Goal: Book appointment/travel/reservation

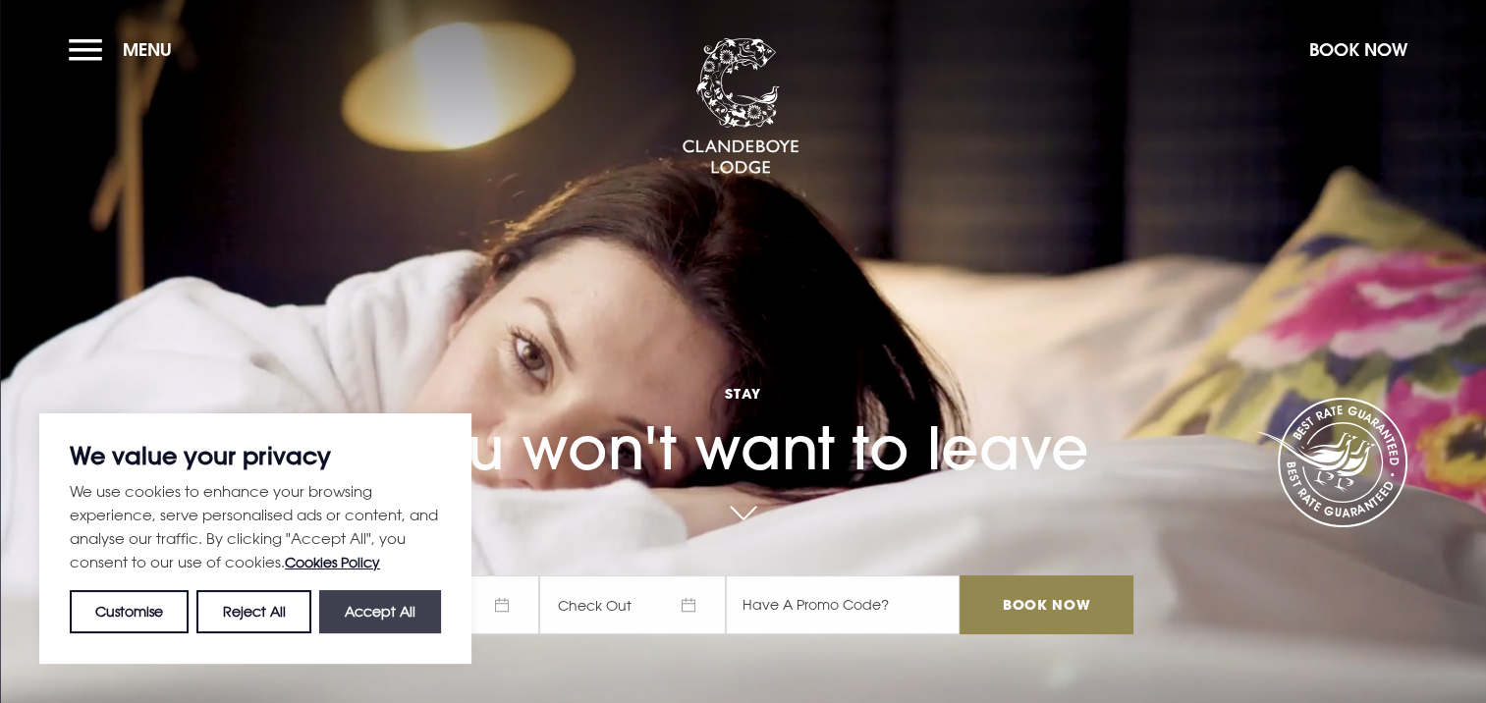
click at [367, 622] on button "Accept All" at bounding box center [380, 611] width 122 height 43
checkbox input "true"
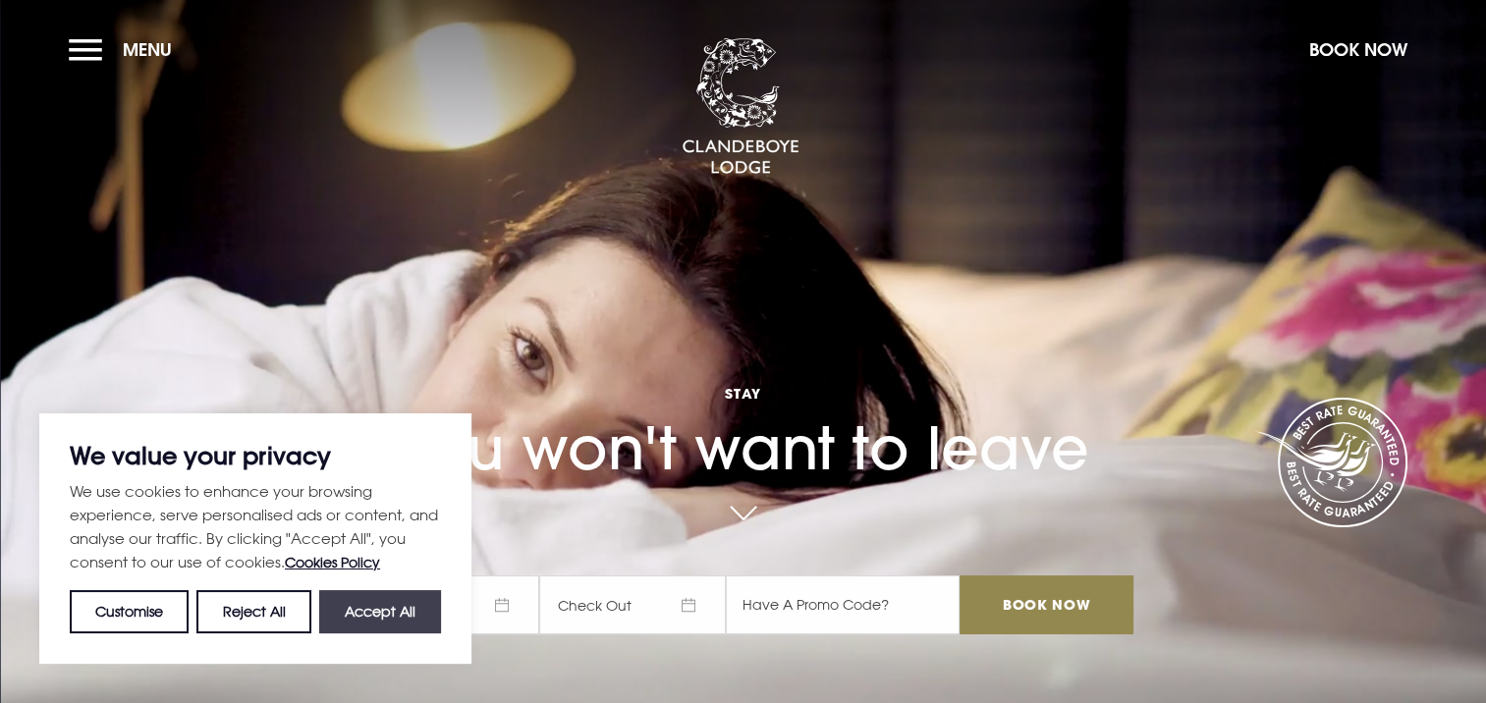
checkbox input "true"
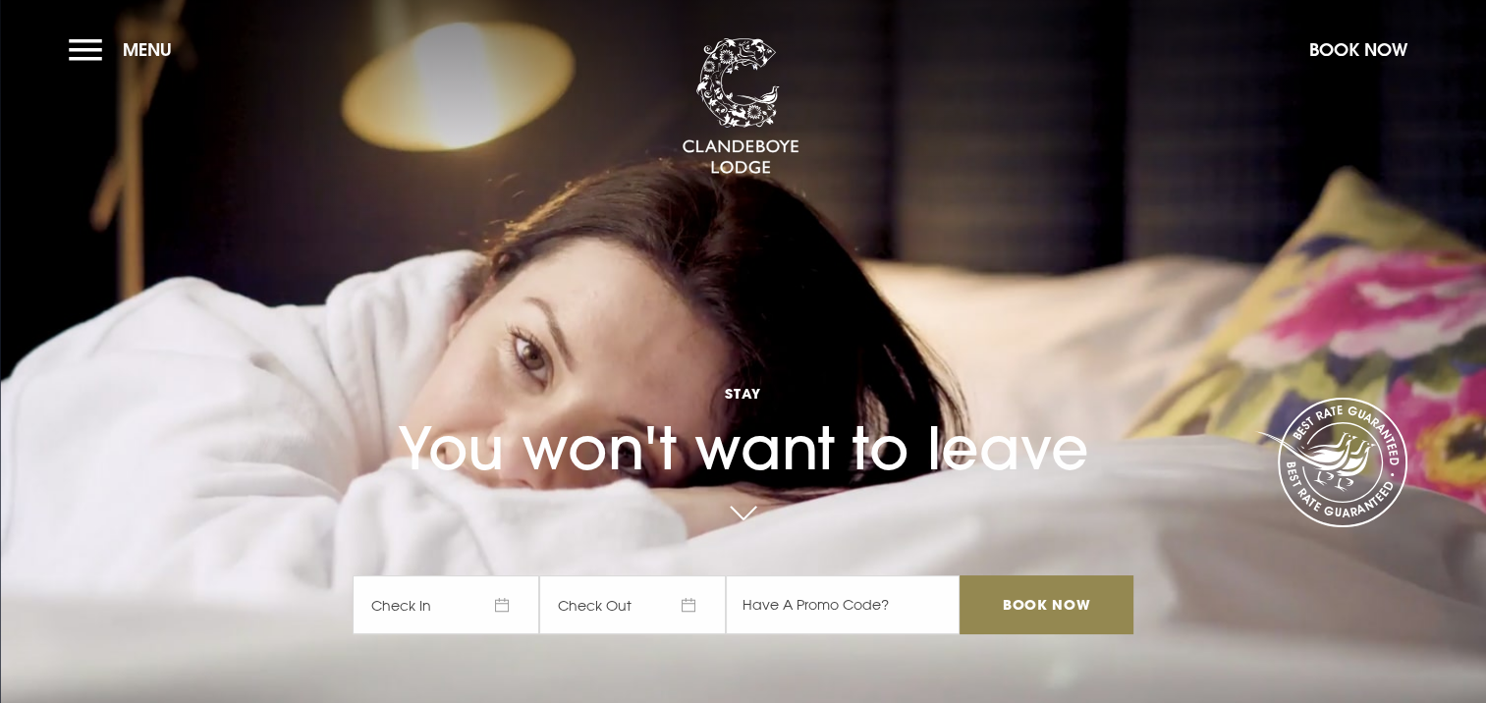
click at [1204, 295] on video "Your browser does not support the video tag." at bounding box center [743, 352] width 1486 height 832
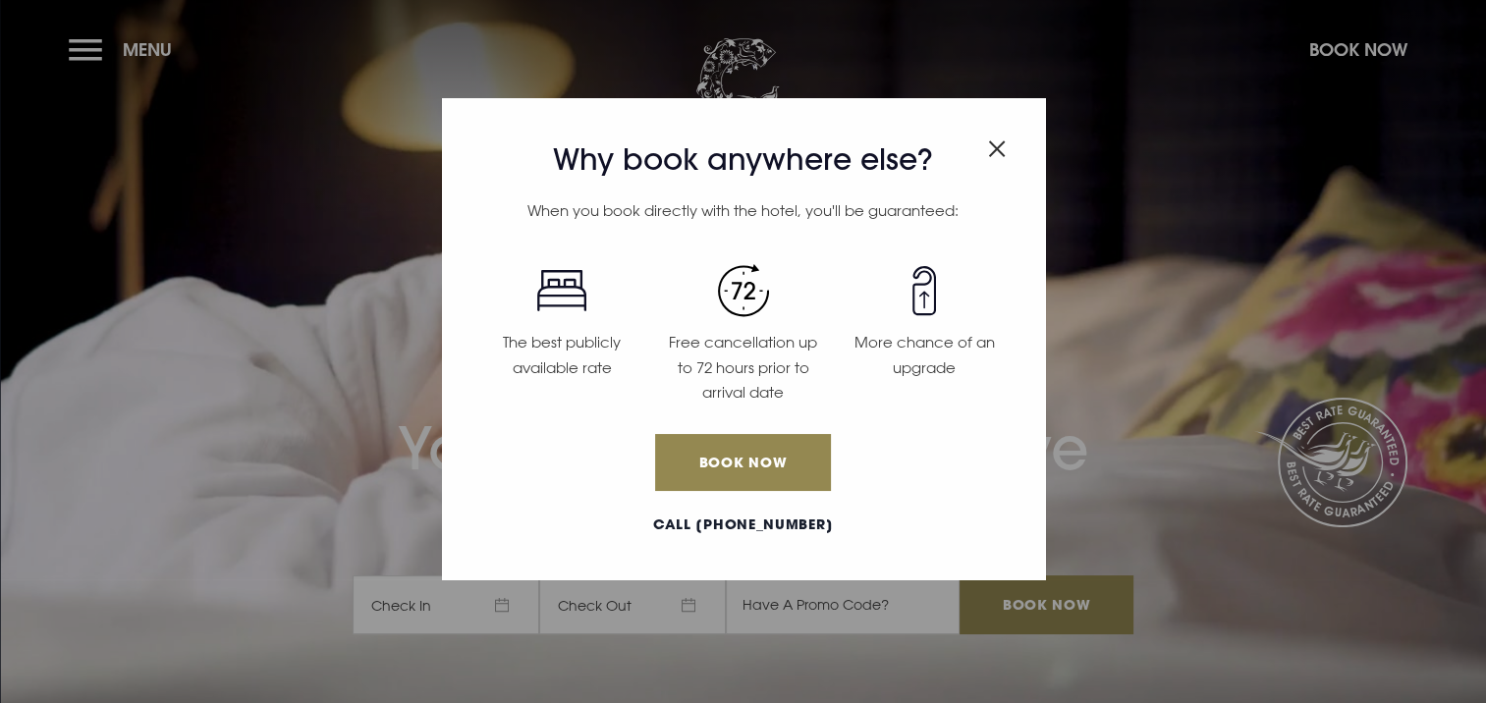
click at [999, 138] on span "Close modal" at bounding box center [997, 145] width 18 height 38
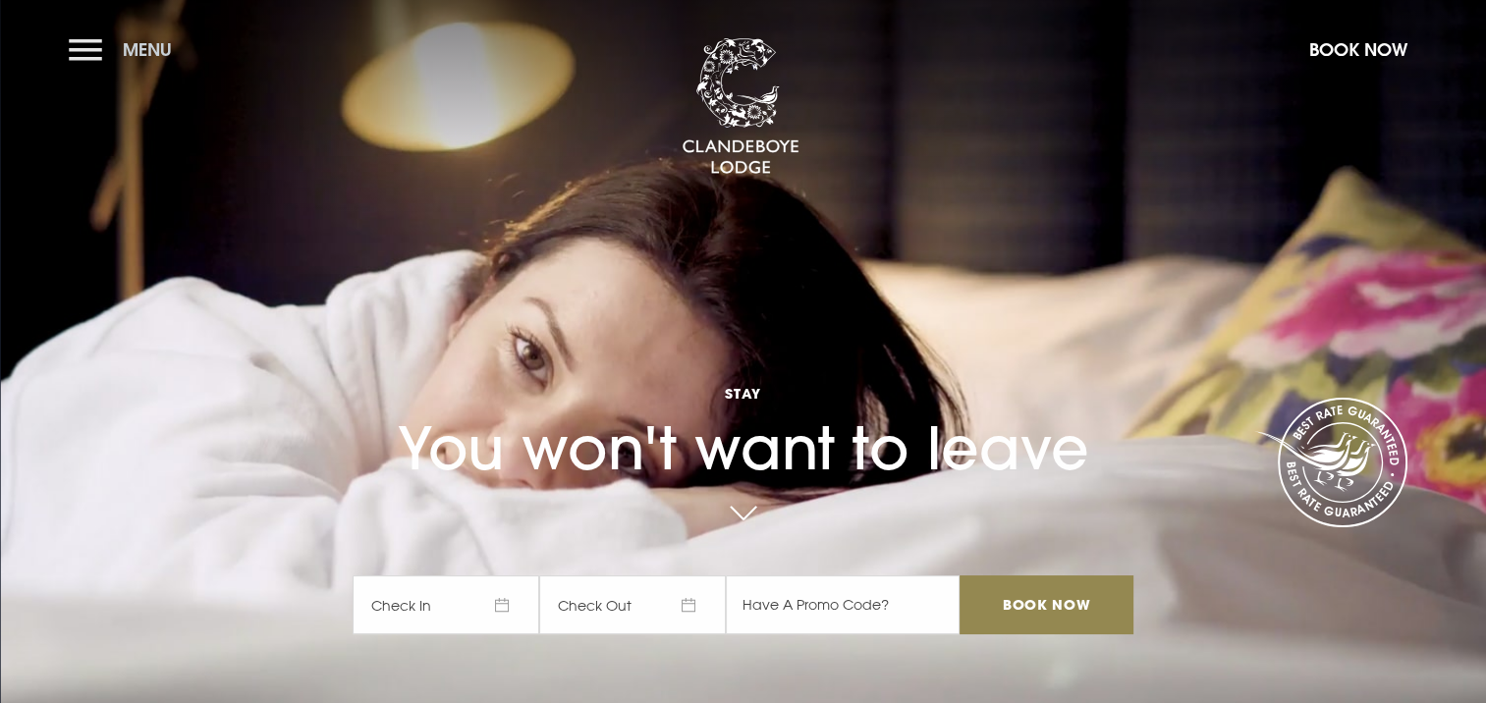
click at [85, 53] on button "Menu" at bounding box center [125, 49] width 113 height 42
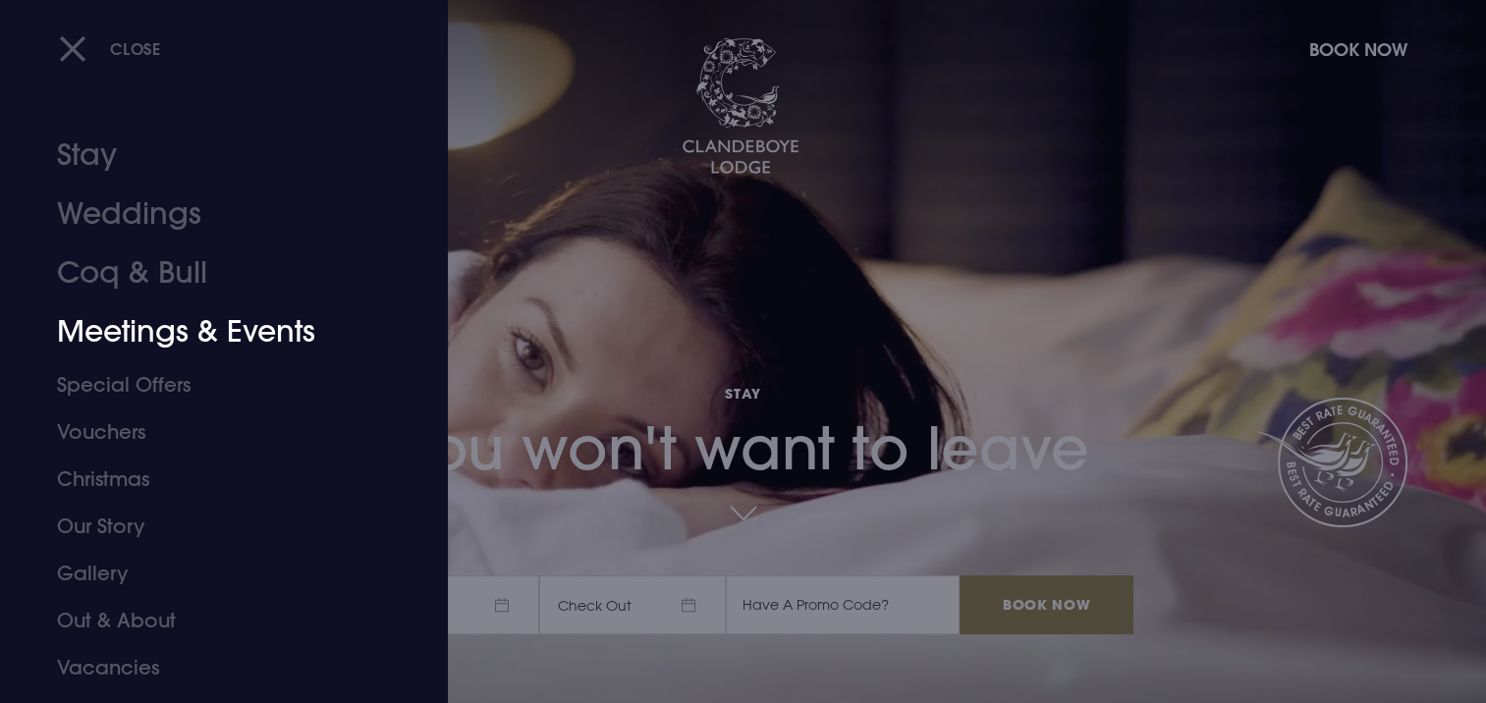
click at [266, 331] on link "Meetings & Events" at bounding box center [212, 332] width 310 height 59
